Goal: Task Accomplishment & Management: Complete application form

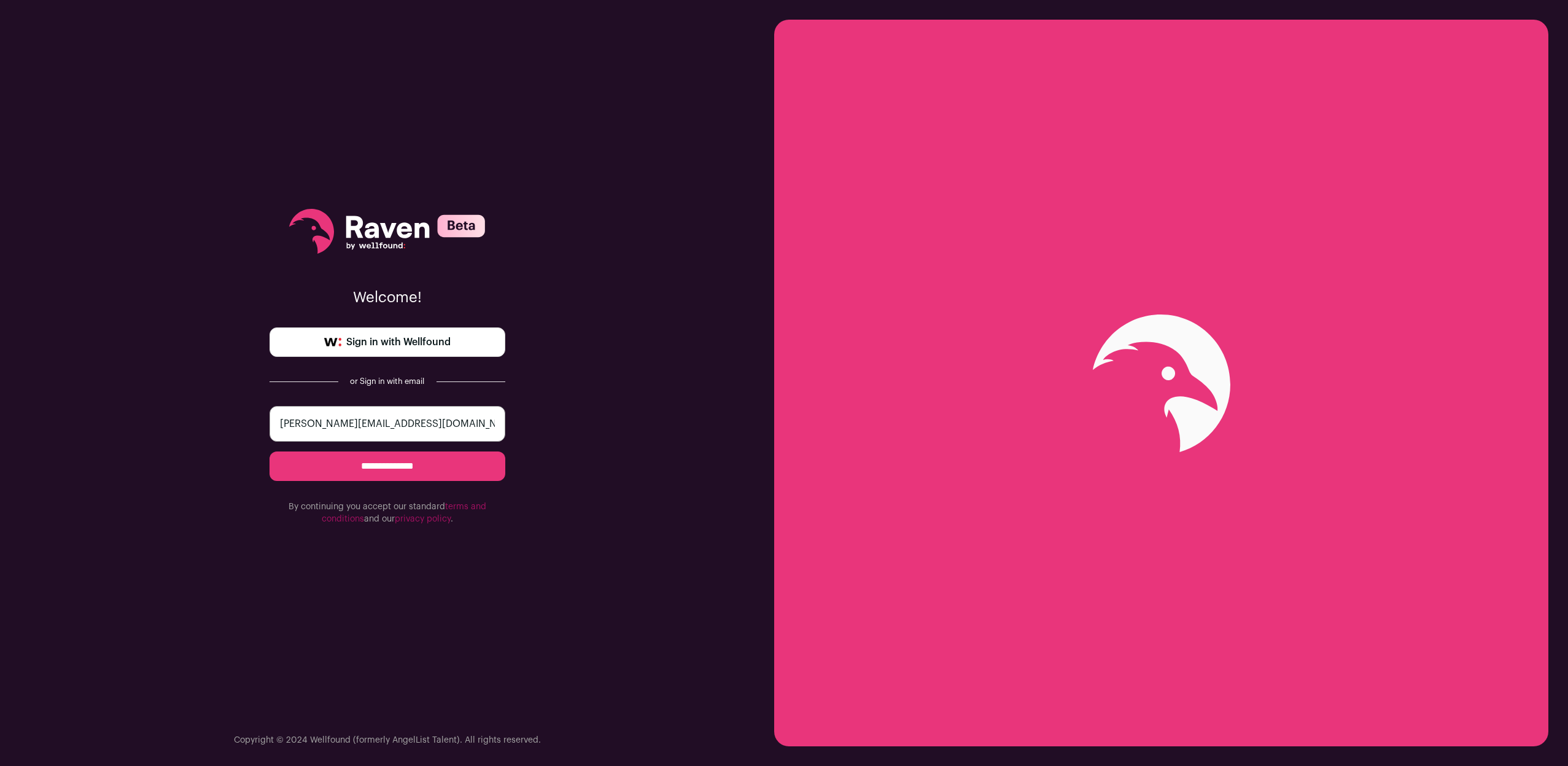
type input "mr.narender@icloud.com"
click at [387, 466] on input "**********" at bounding box center [387, 466] width 236 height 30
click at [657, 486] on div "**********" at bounding box center [387, 383] width 774 height 766
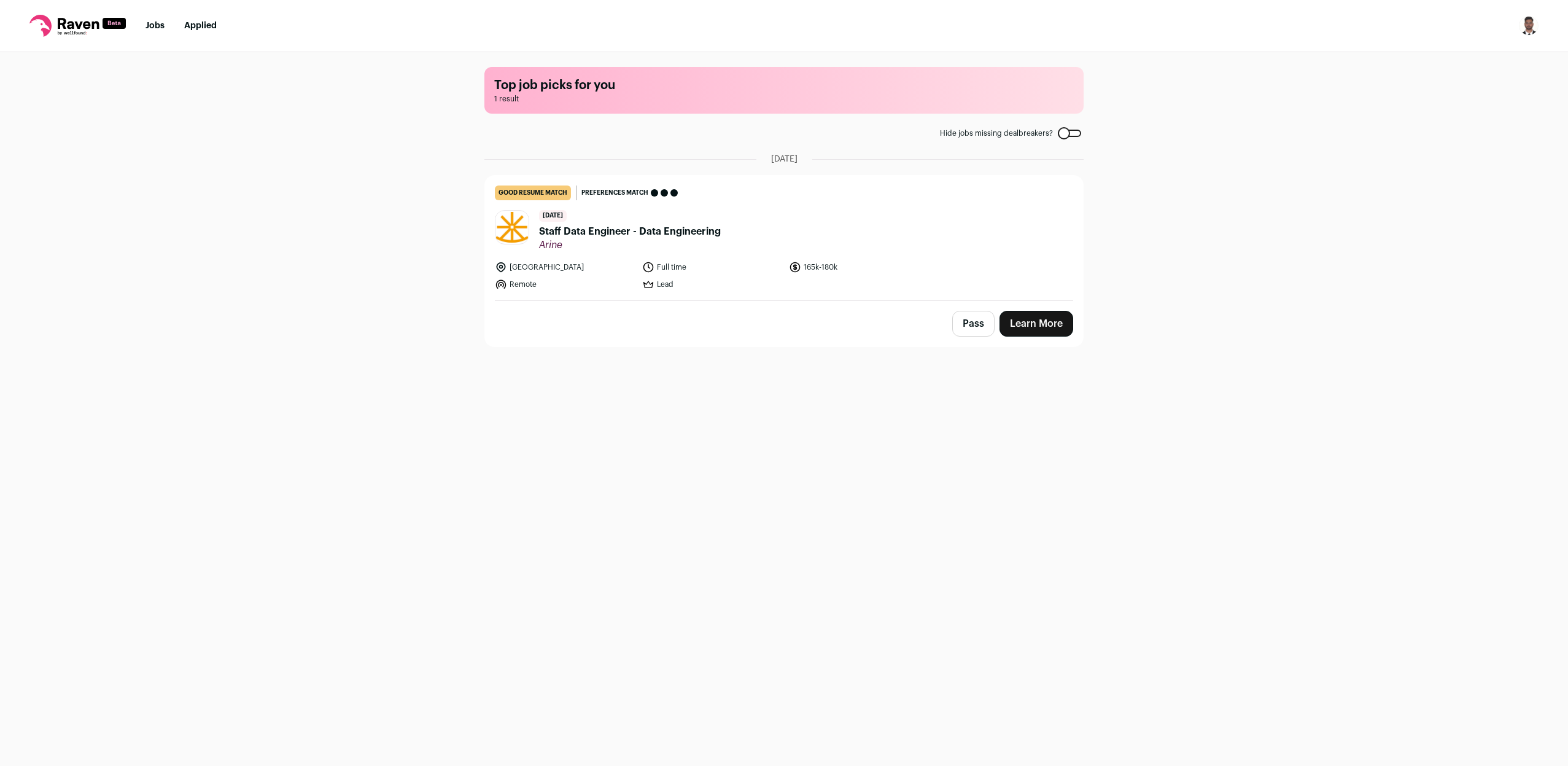
click at [708, 406] on main "Top job picks for you 1 result Hide jobs missing dealbreakers? August 16th, 202…" at bounding box center [783, 408] width 628 height 712
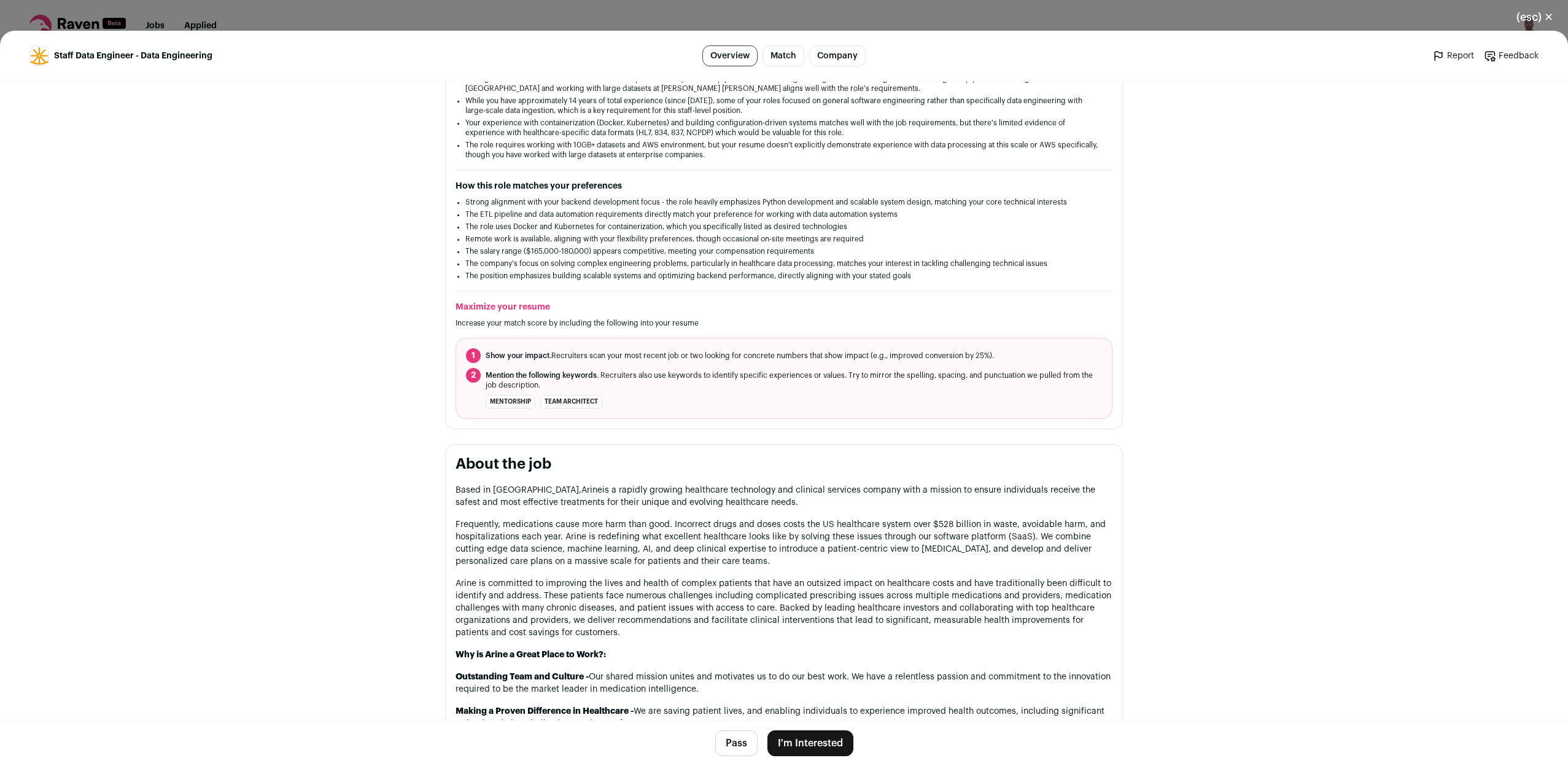
scroll to position [316, 0]
drag, startPoint x: 513, startPoint y: 397, endPoint x: 550, endPoint y: 405, distance: 37.9
click at [549, 405] on ul "mentorship team architect" at bounding box center [544, 399] width 116 height 14
click at [563, 400] on li "team architect" at bounding box center [570, 399] width 62 height 14
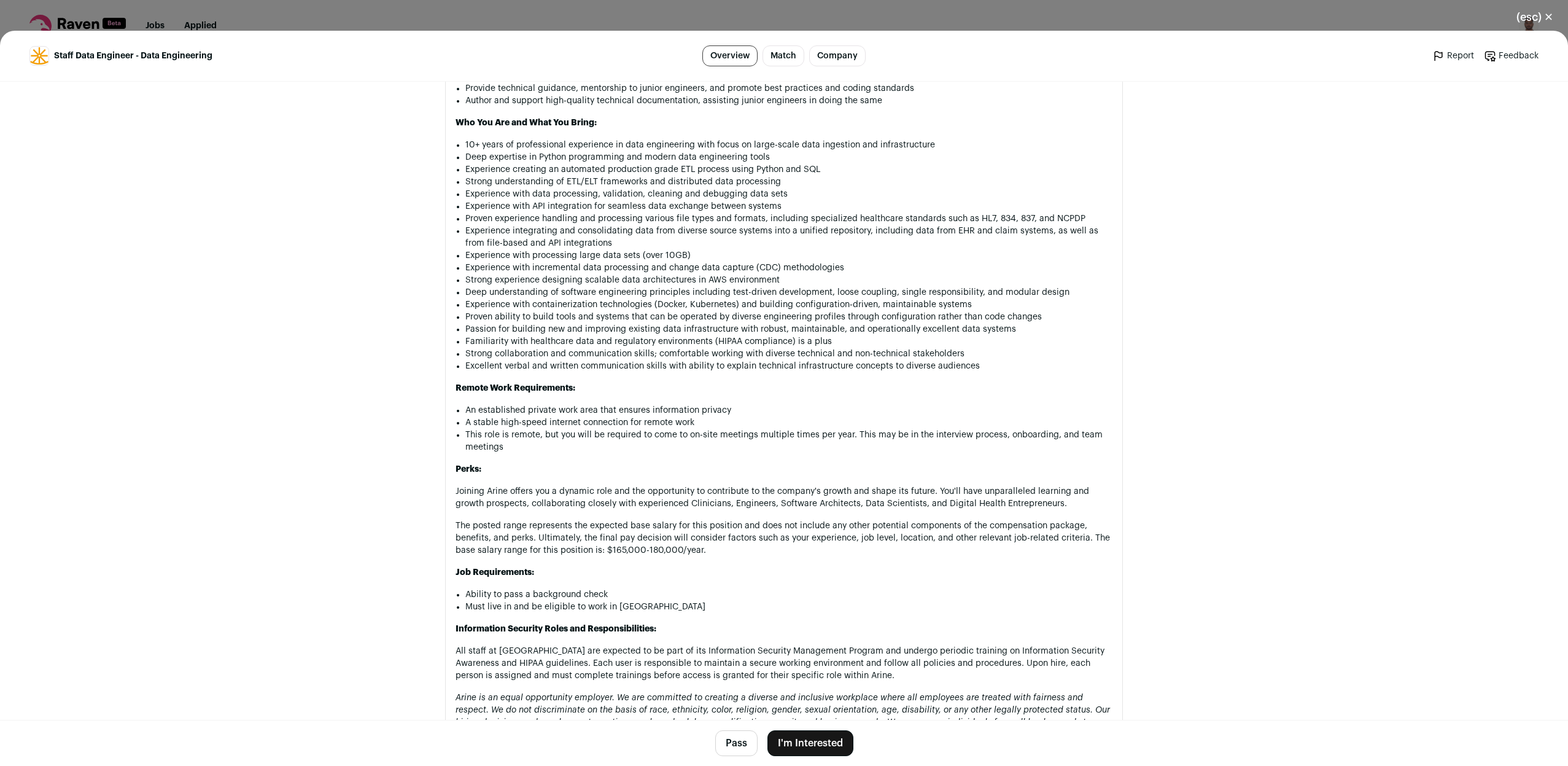
scroll to position [1285, 0]
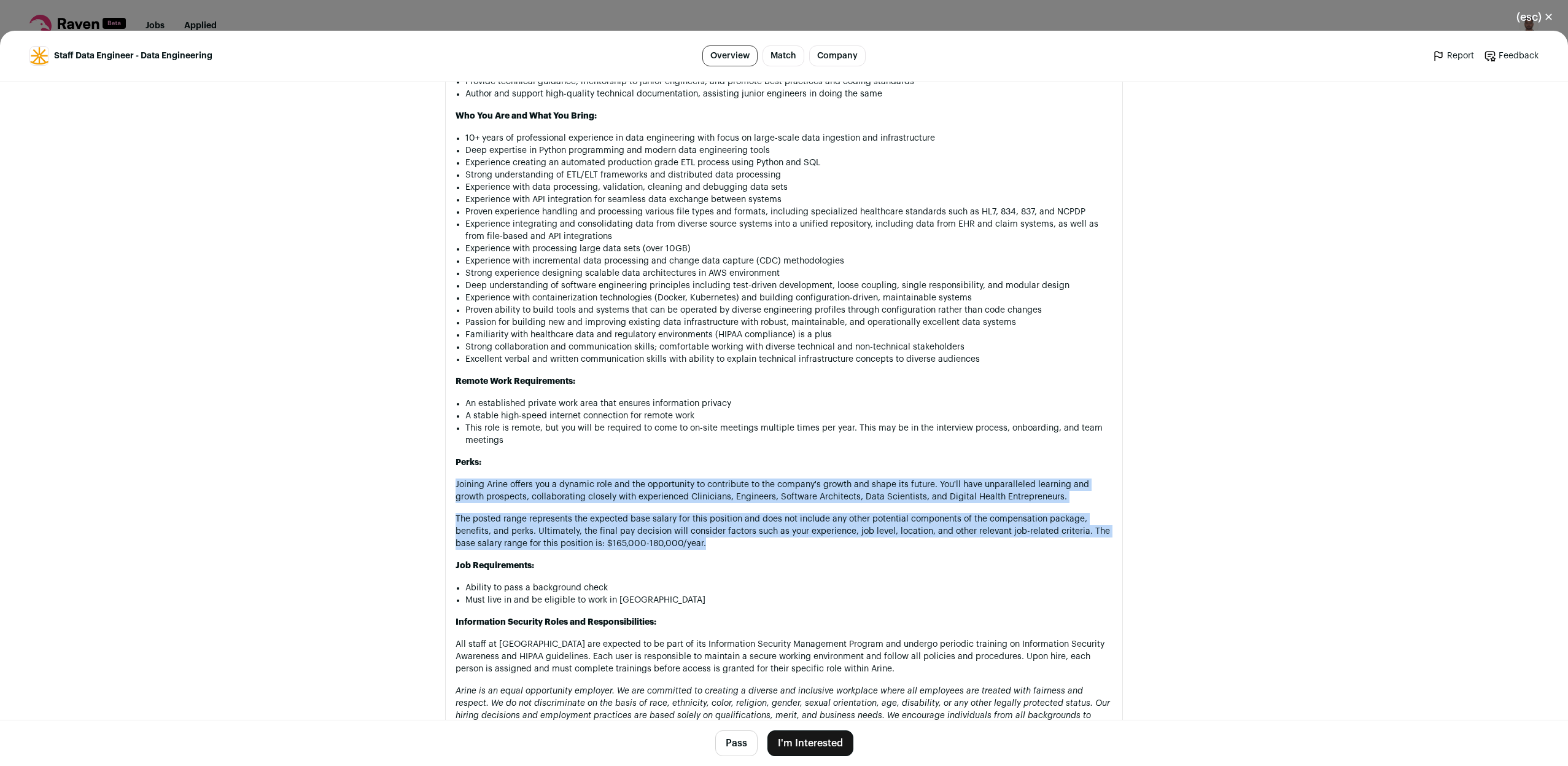
drag, startPoint x: 584, startPoint y: 492, endPoint x: 783, endPoint y: 558, distance: 209.7
click at [783, 558] on div "Based in San Francisco, Arine is a rapidly growing healthcare technology and cl…" at bounding box center [784, 175] width 657 height 1324
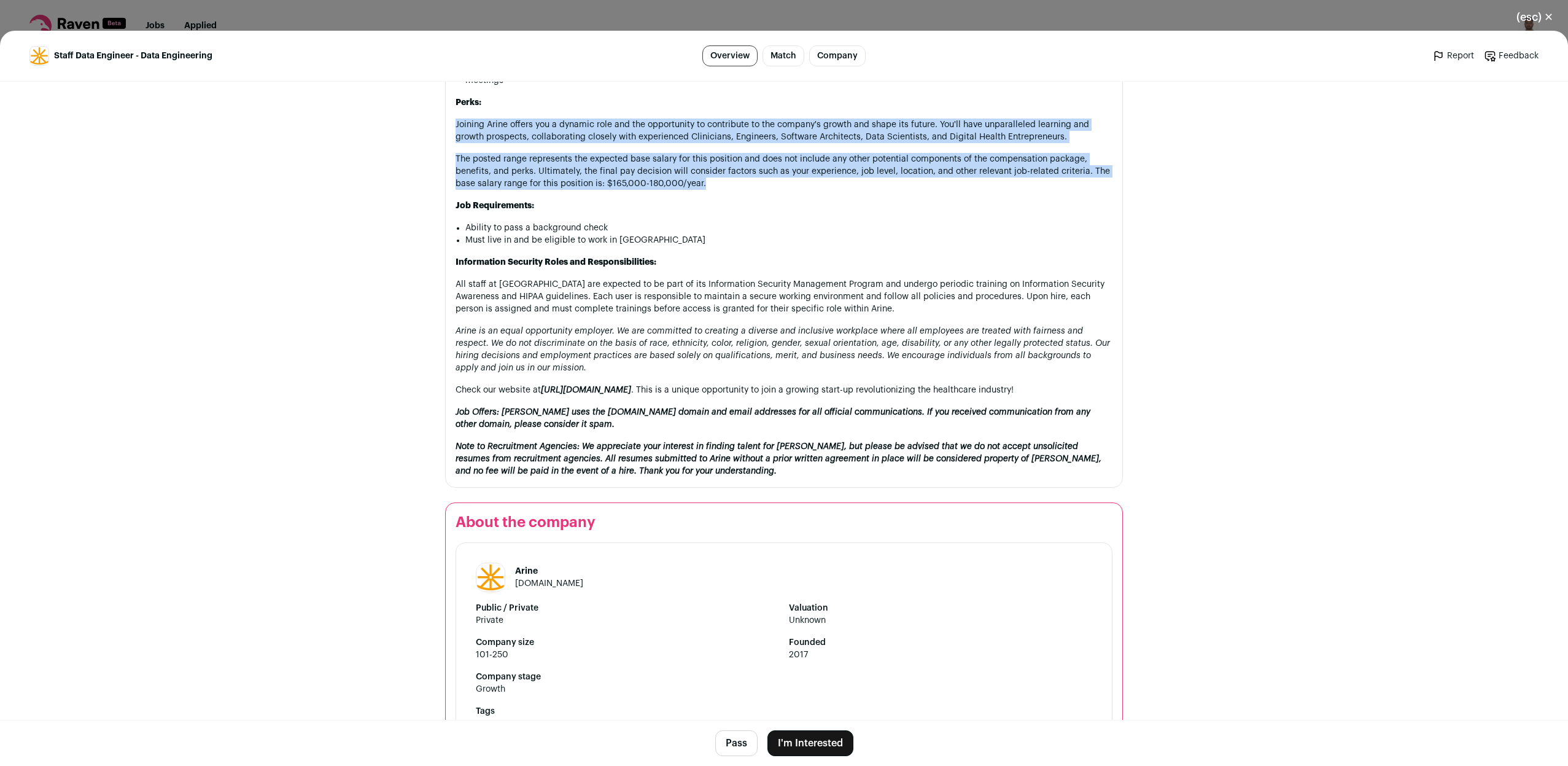
scroll to position [1780, 0]
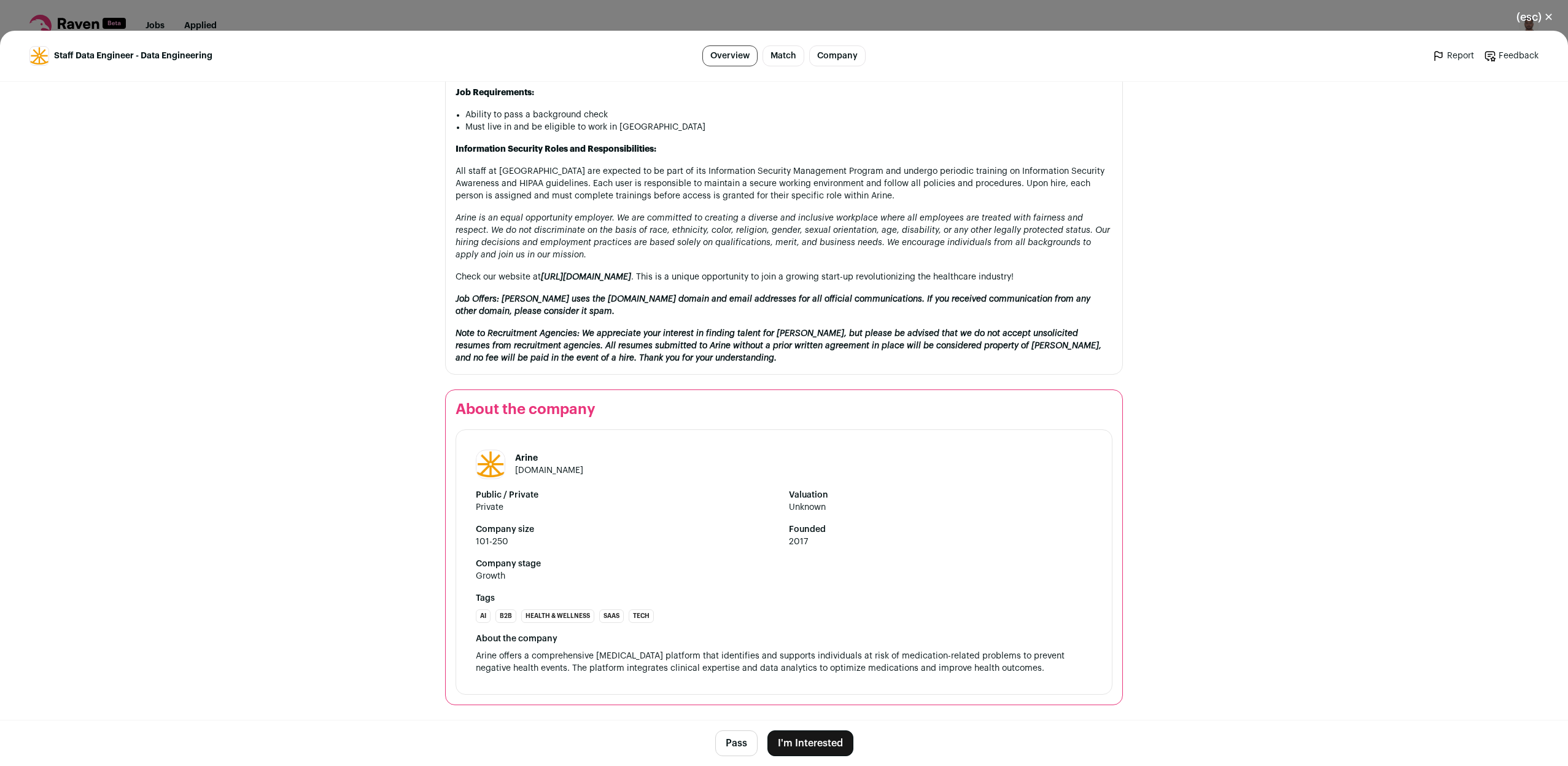
click at [805, 735] on button "I'm Interested" at bounding box center [810, 743] width 86 height 26
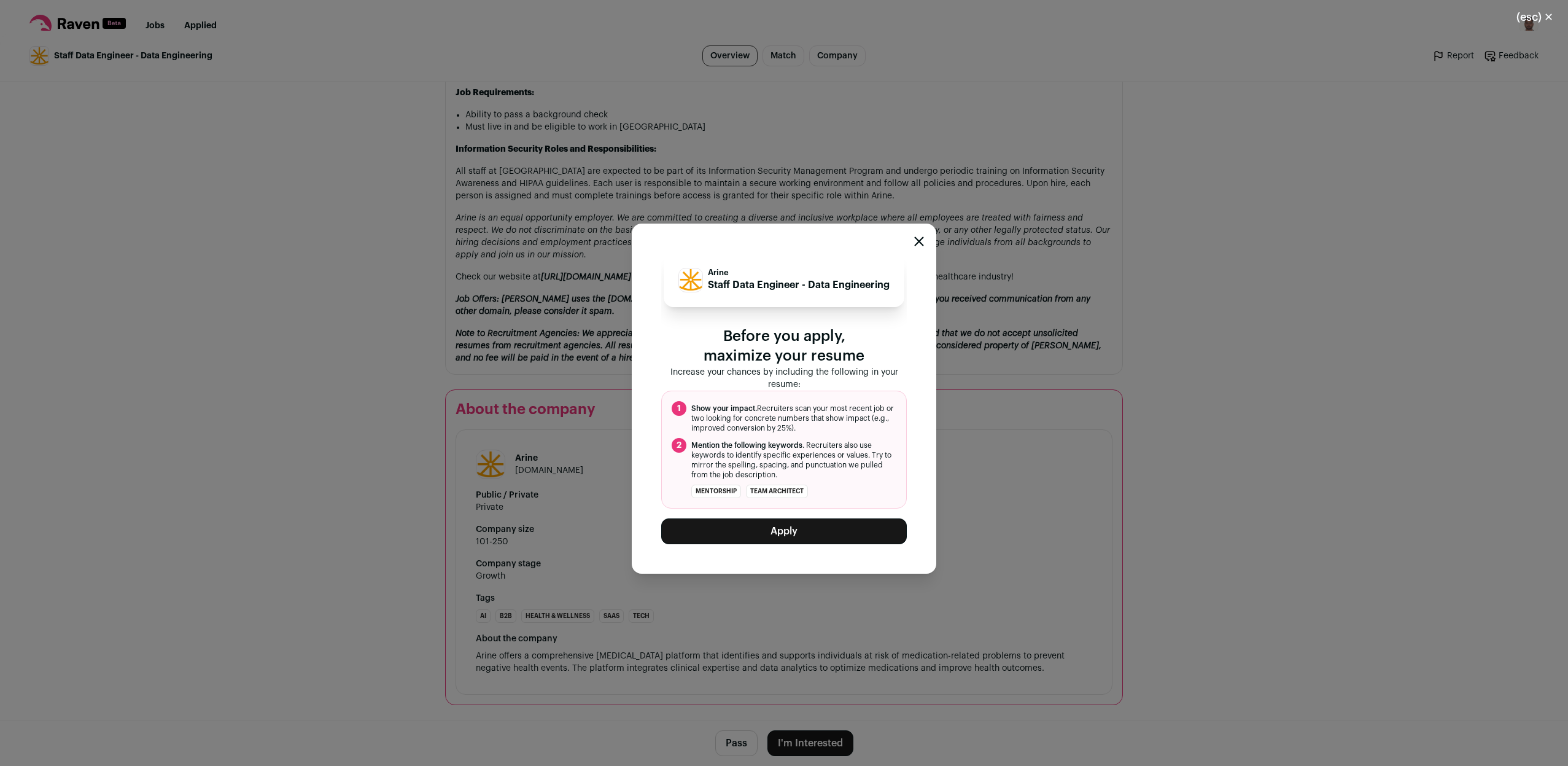
click at [792, 526] on button "Apply" at bounding box center [784, 531] width 245 height 26
